Goal: Navigation & Orientation: Understand site structure

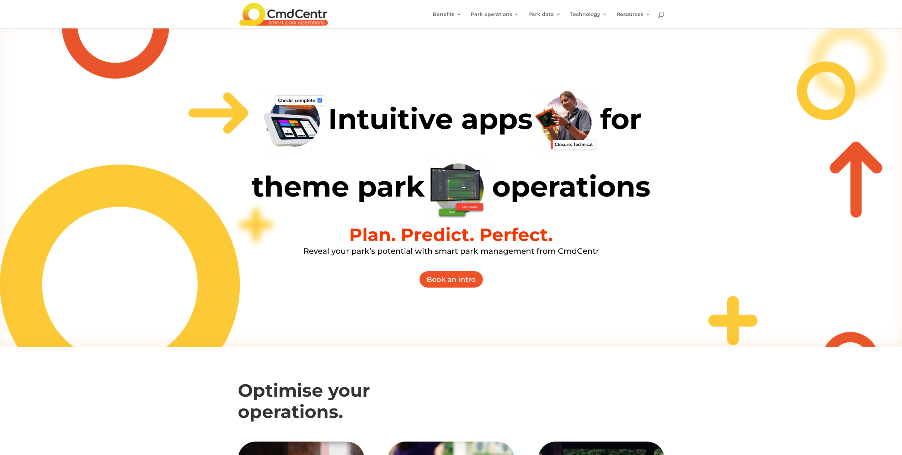
click at [287, 17] on img at bounding box center [283, 14] width 89 height 23
click at [205, 90] on div "Intuitive apps for theme park operations Plan. Predict. Perfect. Reveal your pa…" at bounding box center [451, 187] width 902 height 319
click at [664, 150] on div "Intuitive apps for theme park operations Plan. Predict. Perfect. Reveal your pa…" at bounding box center [451, 187] width 902 height 319
